Goal: Complete application form

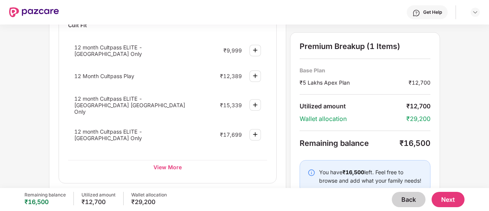
scroll to position [369, 0]
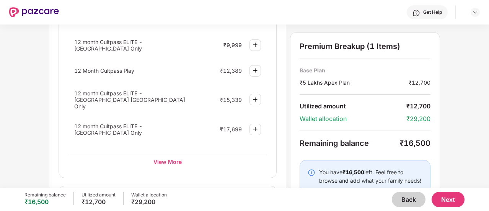
click at [403, 199] on button "Back" at bounding box center [408, 199] width 34 height 15
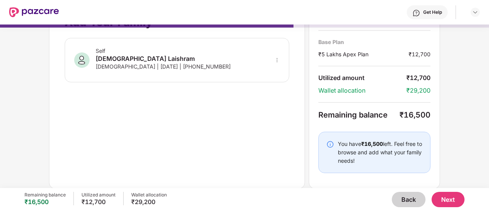
scroll to position [0, 0]
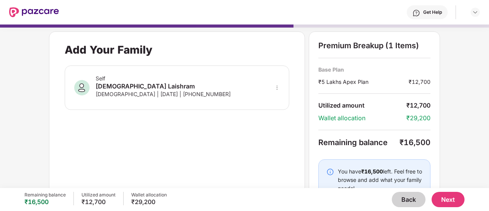
click at [114, 53] on div "Add Your Family" at bounding box center [109, 49] width 88 height 13
click at [398, 198] on button "Back" at bounding box center [408, 199] width 34 height 15
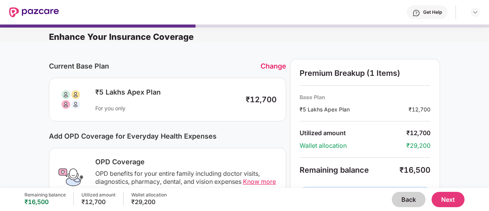
click at [398, 198] on button "Back" at bounding box center [408, 199] width 34 height 15
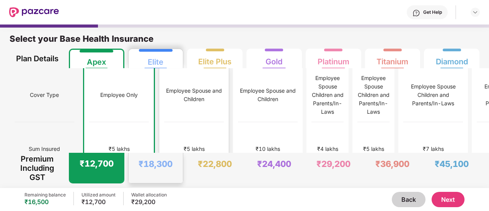
click at [168, 124] on div "₹5 lakhs" at bounding box center [194, 149] width 60 height 54
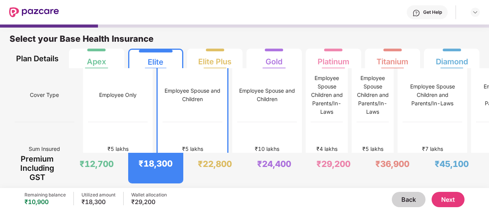
click at [446, 196] on button "Next" at bounding box center [447, 199] width 33 height 15
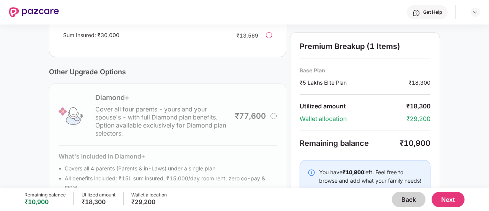
scroll to position [290, 0]
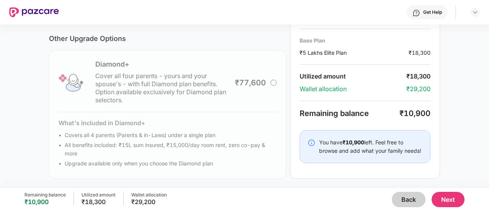
click at [452, 196] on button "Next" at bounding box center [447, 199] width 33 height 15
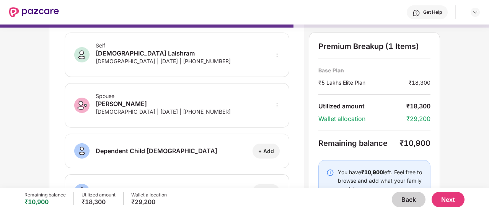
scroll to position [33, 0]
click at [408, 201] on button "Back" at bounding box center [408, 199] width 34 height 15
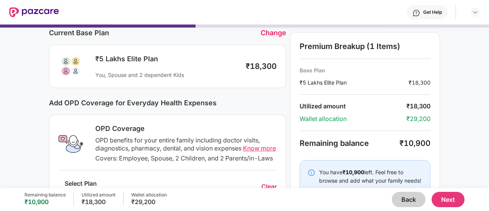
click at [408, 201] on button "Back" at bounding box center [408, 199] width 34 height 15
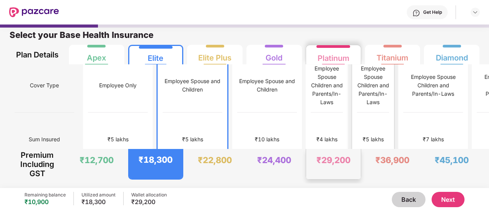
scroll to position [0, 0]
